Goal: Contribute content: Contribute content

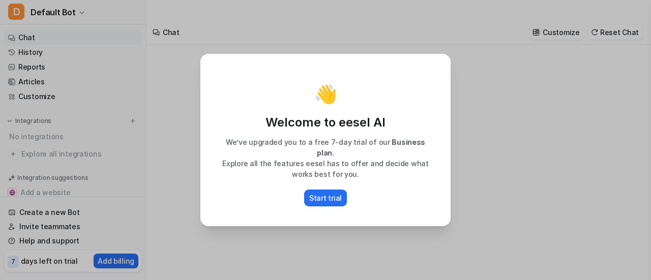
click at [346, 241] on div "👋 Welcome to eesel AI We’ve upgraded you to a free 7-day trial of our Business …" at bounding box center [325, 140] width 267 height 280
click at [567, 184] on div "👋 Welcome to eesel AI We’ve upgraded you to a free 7-day trial of our Business …" at bounding box center [325, 140] width 651 height 280
click at [426, 31] on div "👋 Welcome to eesel AI We’ve upgraded you to a free 7-day trial of our Business …" at bounding box center [325, 140] width 267 height 280
click at [317, 4] on div "👋 Welcome to eesel AI We’ve upgraded you to a free 7-day trial of our Business …" at bounding box center [325, 140] width 267 height 280
click at [538, 219] on div "👋 Welcome to eesel AI We’ve upgraded you to a free 7-day trial of our Business …" at bounding box center [325, 140] width 651 height 280
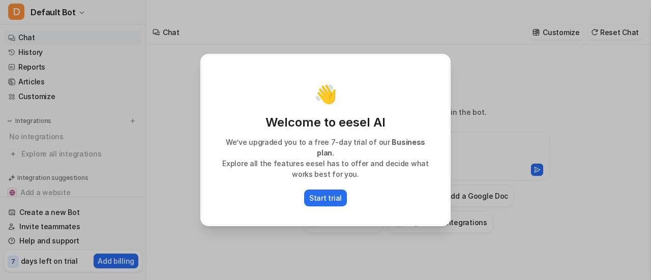
click at [479, 209] on div "👋 Welcome to eesel AI We’ve upgraded you to a free 7-day trial of our Business …" at bounding box center [325, 140] width 651 height 280
click at [332, 193] on p "Start trial" at bounding box center [325, 198] width 33 height 11
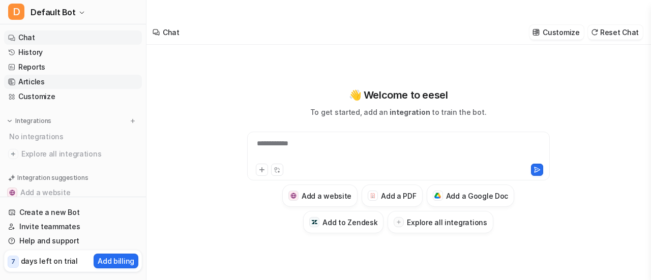
click at [36, 84] on link "Articles" at bounding box center [73, 82] width 138 height 14
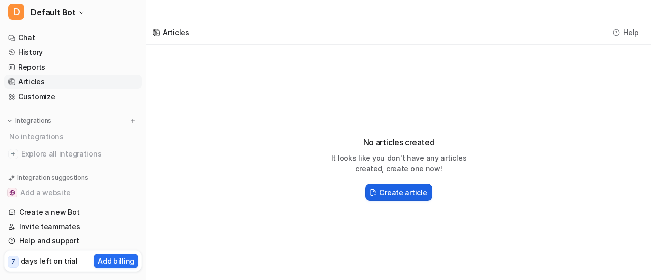
click at [399, 187] on h2 "Create article" at bounding box center [402, 192] width 47 height 11
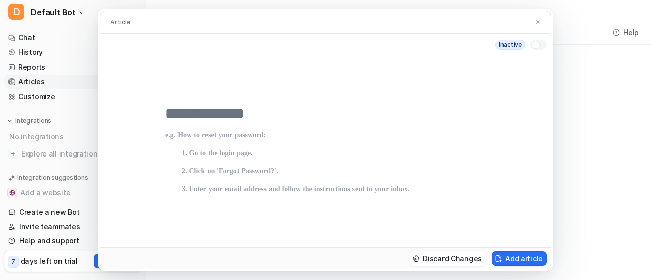
click at [180, 111] on input "text" at bounding box center [325, 114] width 320 height 18
